Goal: Use online tool/utility

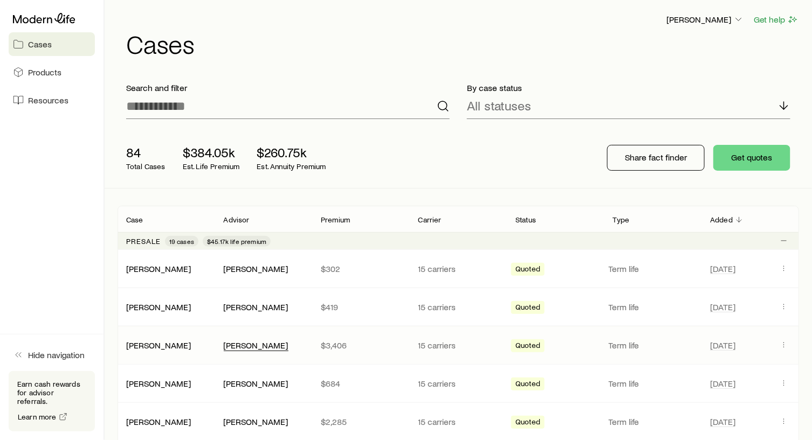
click at [239, 344] on div "[PERSON_NAME]" at bounding box center [256, 345] width 65 height 11
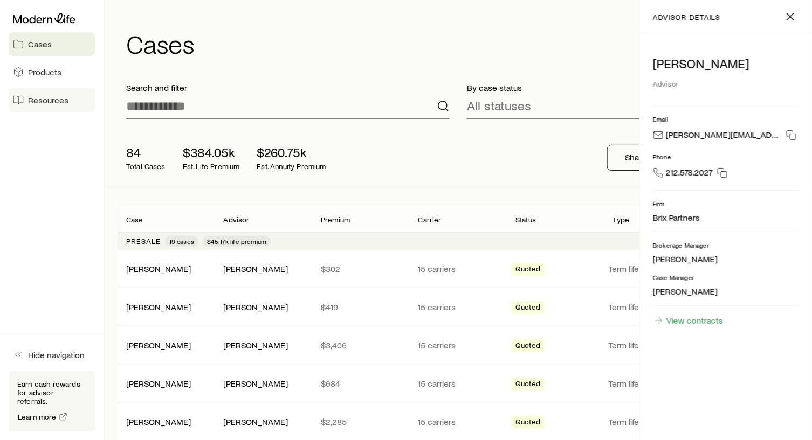
click at [47, 101] on span "Resources" at bounding box center [48, 100] width 40 height 11
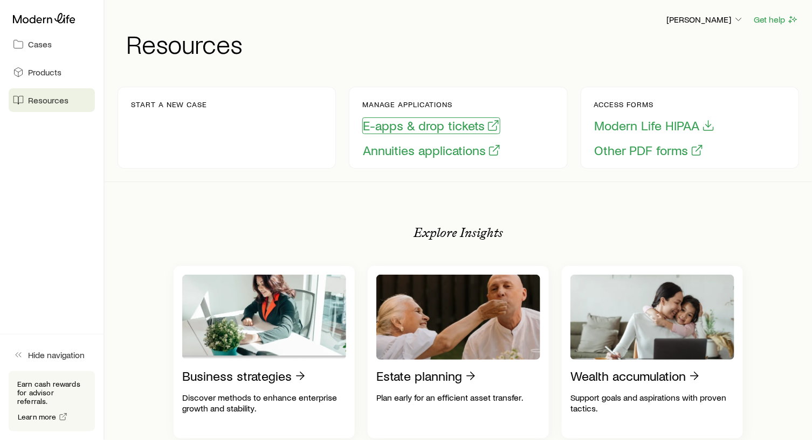
click at [409, 123] on button "E-apps & drop tickets" at bounding box center [431, 126] width 138 height 17
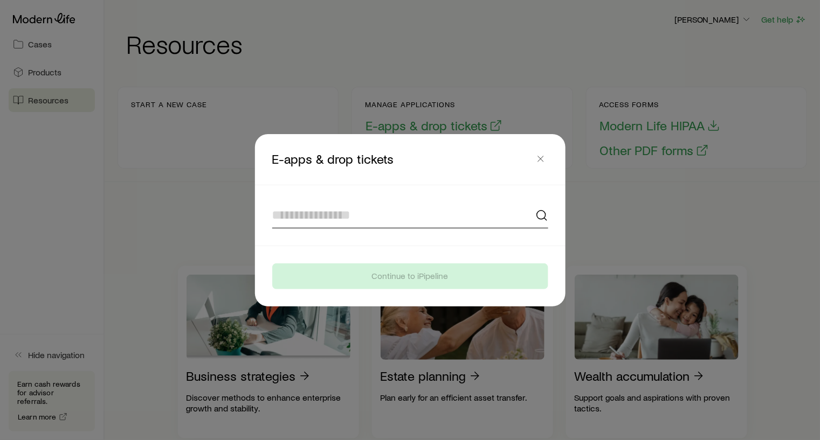
click at [292, 216] on input at bounding box center [410, 216] width 276 height 26
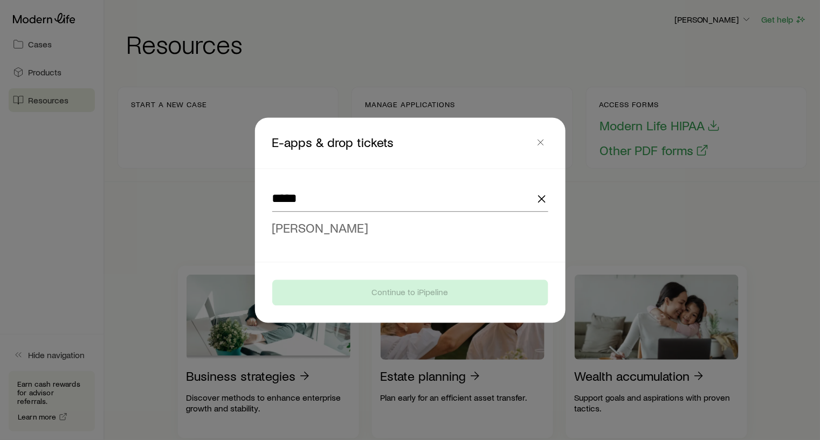
click at [306, 229] on span "[PERSON_NAME]" at bounding box center [320, 228] width 97 height 16
type input "**********"
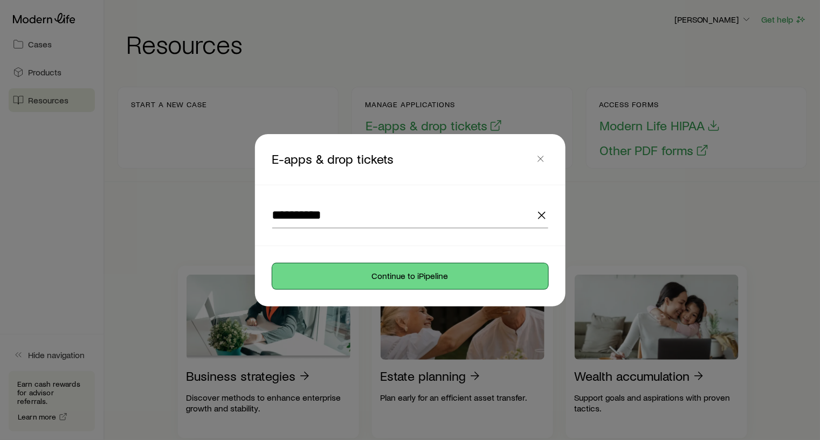
click at [439, 279] on button "Continue to iPipeline" at bounding box center [410, 277] width 276 height 26
